Goal: Information Seeking & Learning: Learn about a topic

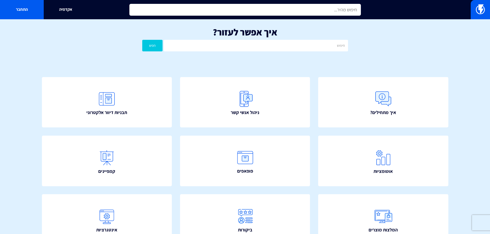
click at [326, 14] on input "text" at bounding box center [244, 10] width 231 height 12
click at [302, 10] on input "דילוג על ימים" at bounding box center [244, 10] width 231 height 12
type input "ד"
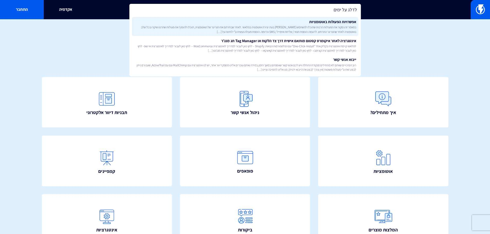
type input "לדלג על ימים"
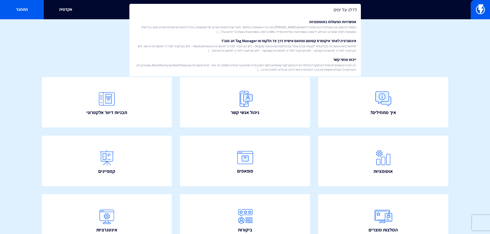
click at [324, 31] on span "במאמר זה נסקור את הפעולות הרבות שתוכלו להשתמש [PERSON_NAME] בעת יצירת אוטומציה …" at bounding box center [245, 29] width 222 height 9
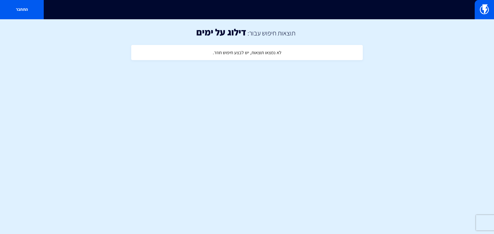
click at [314, 17] on div "התחבר" at bounding box center [247, 9] width 494 height 19
